Goal: Navigation & Orientation: Understand site structure

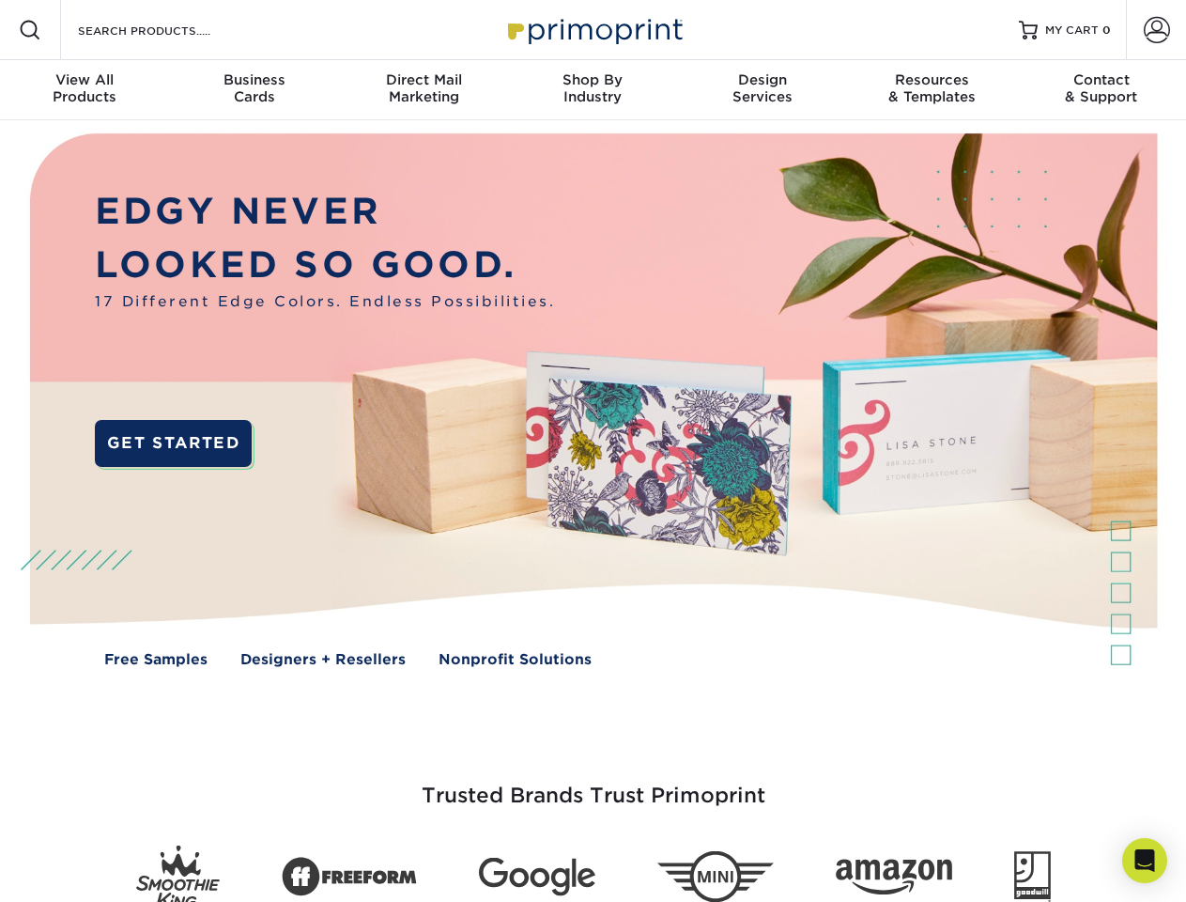
click at [593, 451] on img at bounding box center [593, 413] width 1174 height 587
click at [30, 30] on span at bounding box center [30, 30] width 23 height 23
click at [1156, 30] on span at bounding box center [1157, 30] width 26 height 26
click at [85, 90] on div "View All Products" at bounding box center [84, 88] width 169 height 34
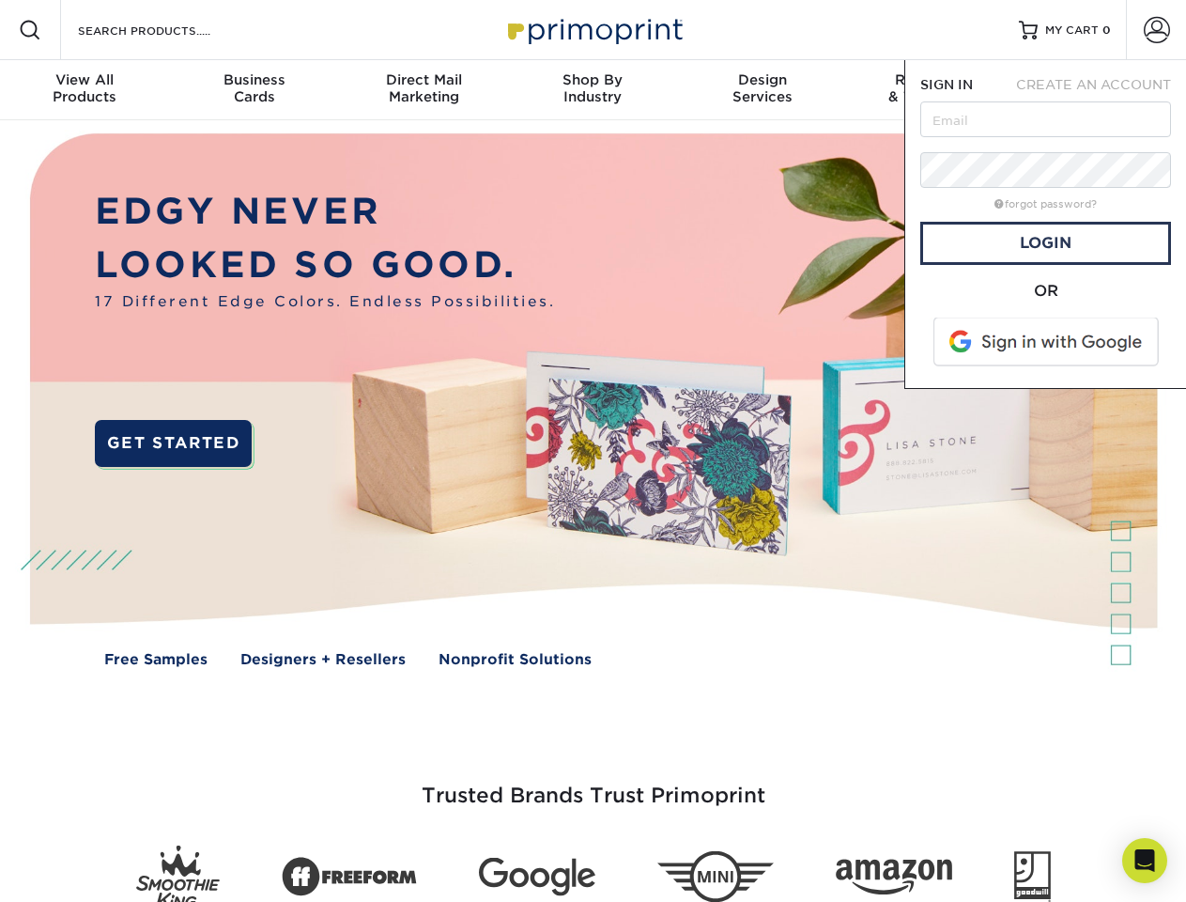
click at [254, 90] on div "Business Cards" at bounding box center [253, 88] width 169 height 34
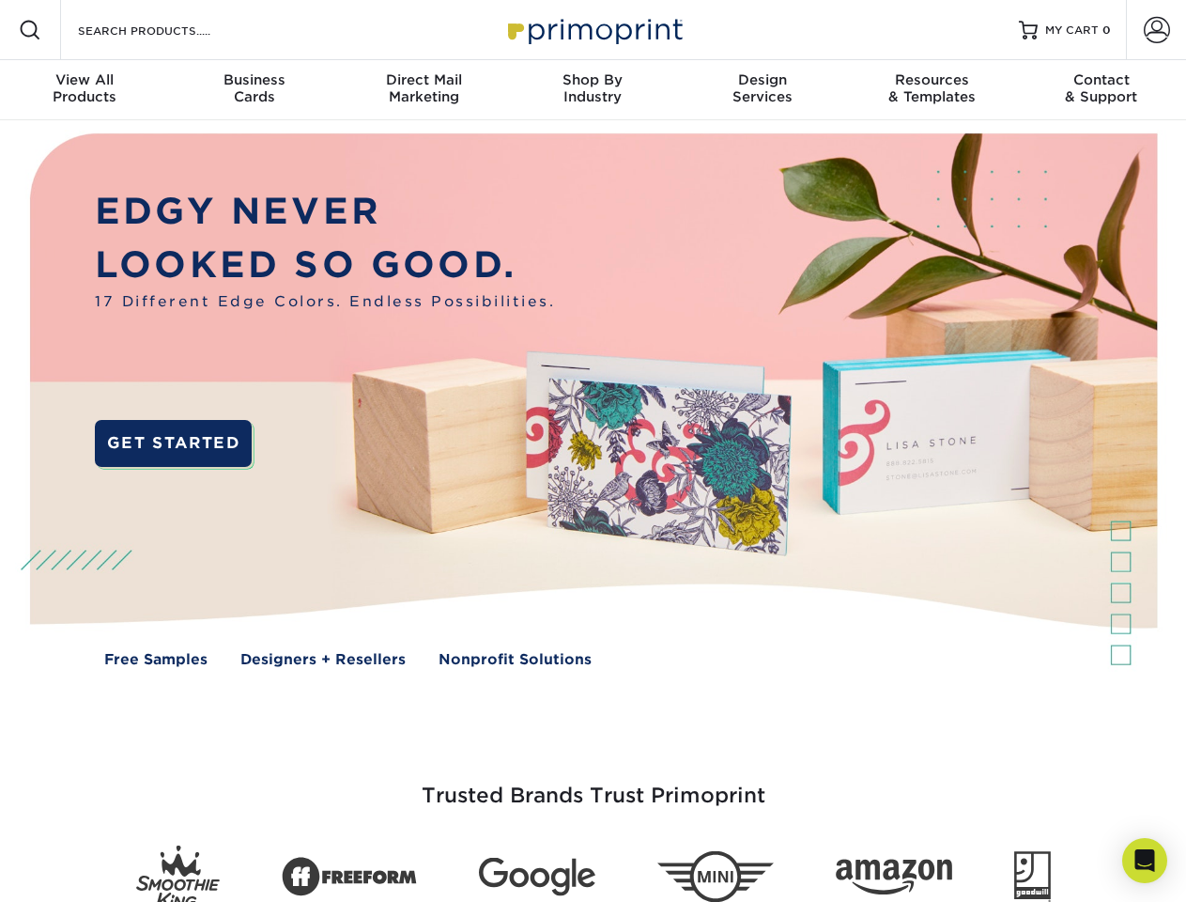
click at [424, 90] on div "Direct Mail Marketing" at bounding box center [423, 88] width 169 height 34
click at [593, 90] on div "Shop By Industry" at bounding box center [592, 88] width 169 height 34
click at [763, 90] on div "Design Services" at bounding box center [762, 88] width 169 height 34
click at [932, 90] on div "Resources & Templates" at bounding box center [931, 88] width 169 height 34
click at [1102, 90] on div "Contact & Support" at bounding box center [1101, 88] width 169 height 34
